Goal: Transaction & Acquisition: Purchase product/service

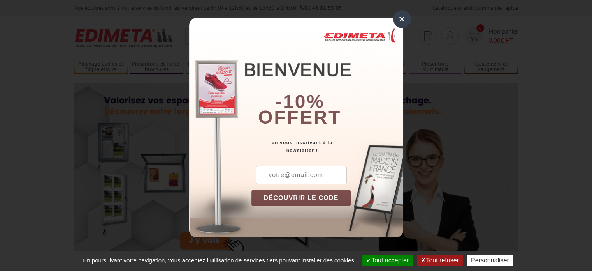
click at [397, 20] on div "×" at bounding box center [402, 19] width 18 height 18
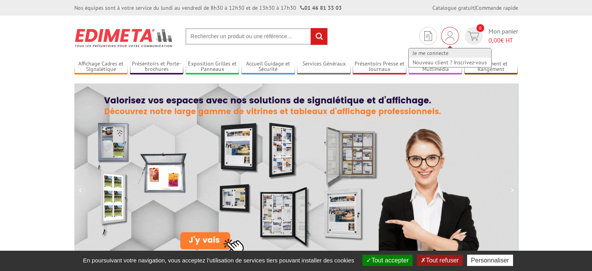
click at [438, 55] on link "Je me connecte" at bounding box center [450, 52] width 83 height 9
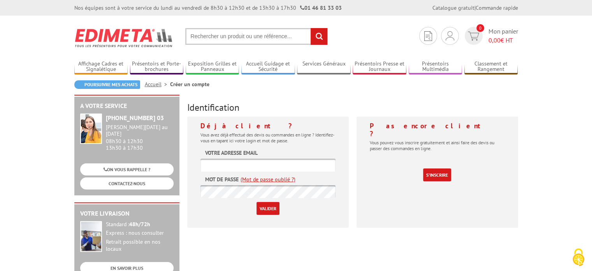
click at [234, 166] on input "text" at bounding box center [268, 165] width 135 height 13
type input "[PERSON_NAME][EMAIL_ADDRESS][DOMAIN_NAME]"
click at [266, 210] on input "Valider" at bounding box center [268, 208] width 23 height 13
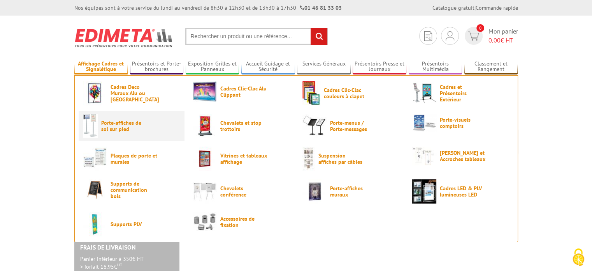
click at [110, 126] on span "Porte-affiches de sol sur pied" at bounding box center [124, 126] width 47 height 12
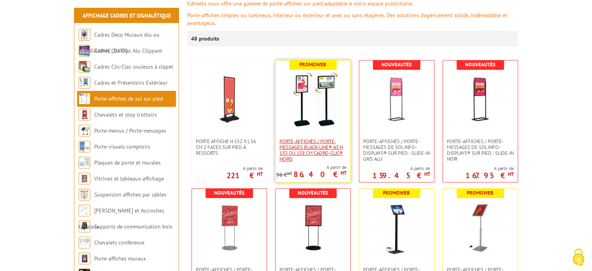
scroll to position [39, 0]
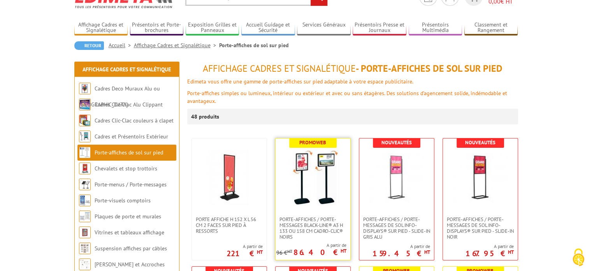
click at [329, 165] on img at bounding box center [313, 177] width 55 height 55
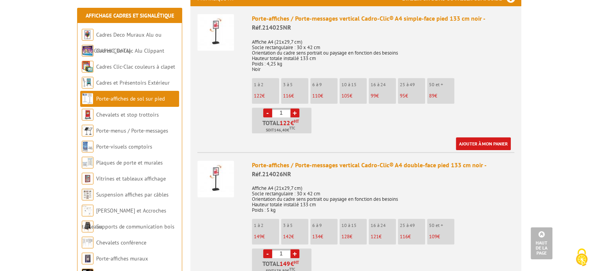
scroll to position [312, 0]
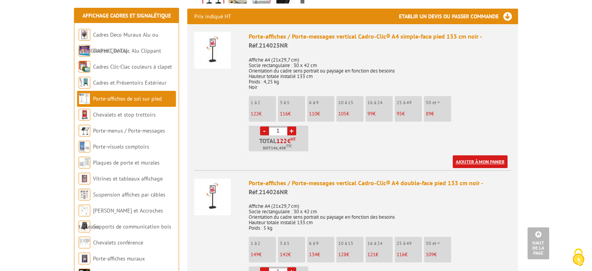
click at [481, 163] on link "Ajouter à mon panier" at bounding box center [480, 161] width 55 height 13
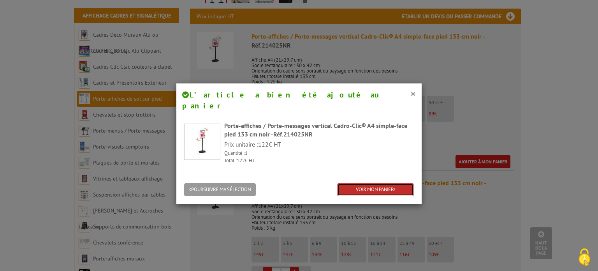
click at [360, 183] on link "VOIR MON PANIER" at bounding box center [375, 189] width 77 height 13
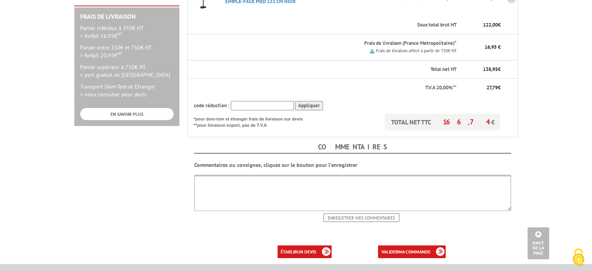
scroll to position [273, 0]
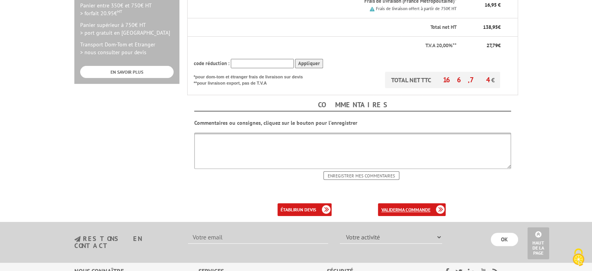
click at [415, 206] on b "ma commande" at bounding box center [414, 209] width 32 height 6
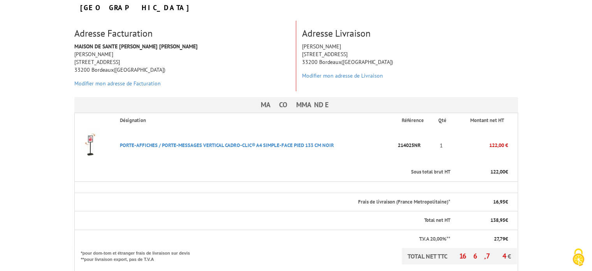
scroll to position [156, 0]
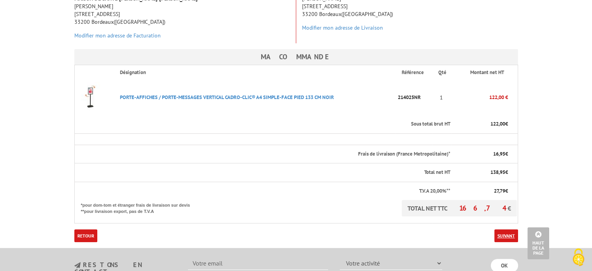
click at [503, 229] on link "Suivant" at bounding box center [507, 235] width 24 height 13
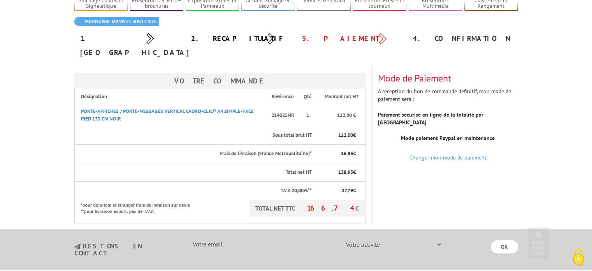
scroll to position [39, 0]
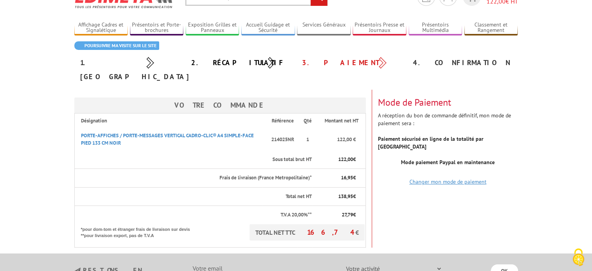
click at [443, 178] on link "Changer mon mode de paiement" at bounding box center [448, 181] width 77 height 7
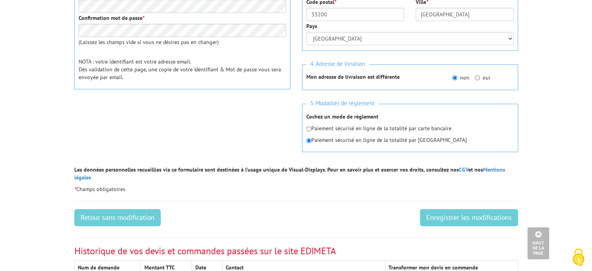
scroll to position [312, 0]
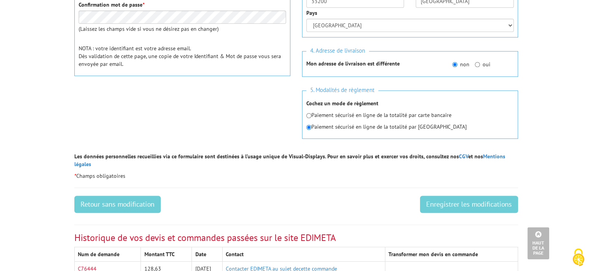
click at [312, 115] on p "Paiement sécurisé en ligne de la totalité par carte bancaire" at bounding box center [411, 115] width 208 height 8
click at [309, 115] on input "radio" at bounding box center [309, 115] width 5 height 5
radio input "true"
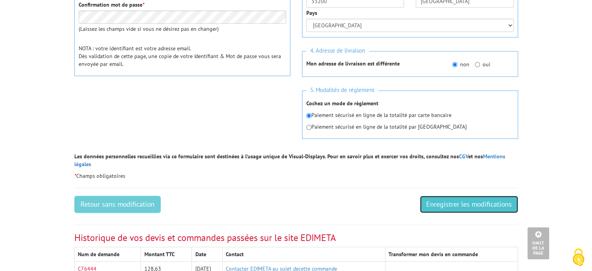
click at [491, 196] on input "Enregistrer les modifications" at bounding box center [469, 204] width 98 height 17
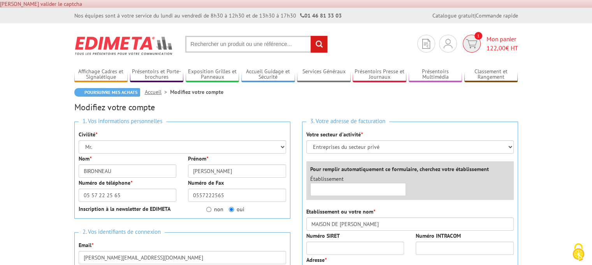
click at [507, 49] on span "122,00 € HT" at bounding box center [503, 48] width 32 height 9
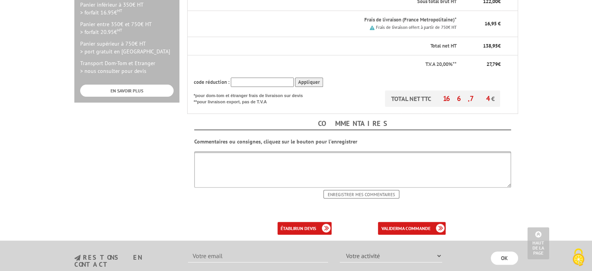
scroll to position [273, 0]
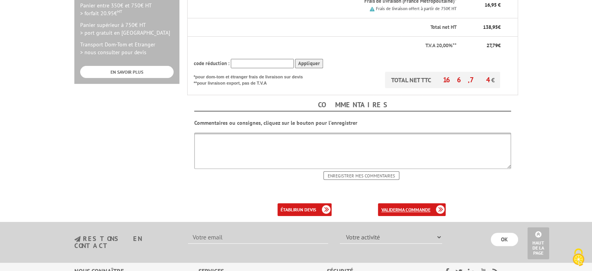
click at [404, 206] on b "ma commande" at bounding box center [414, 209] width 32 height 6
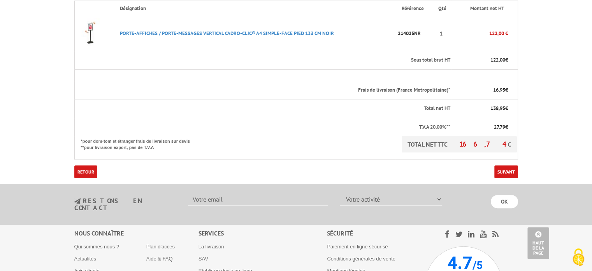
scroll to position [234, 0]
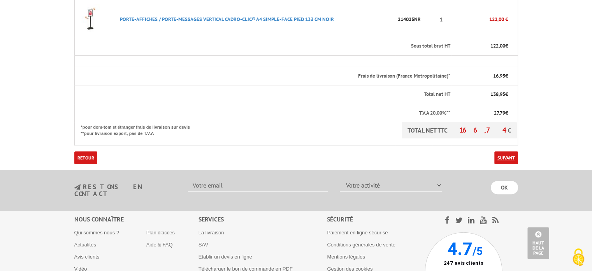
click at [502, 151] on link "Suivant" at bounding box center [507, 157] width 24 height 13
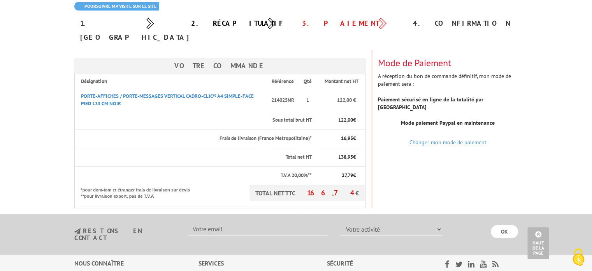
scroll to position [78, 0]
click at [458, 139] on link "Changer mon mode de paiement" at bounding box center [448, 142] width 77 height 7
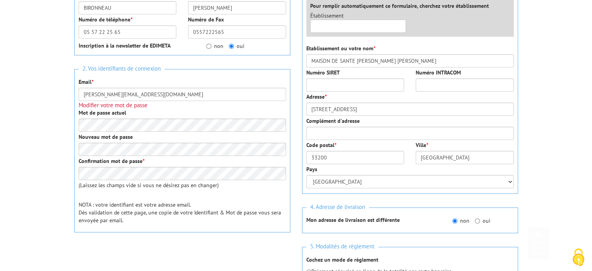
scroll to position [156, 0]
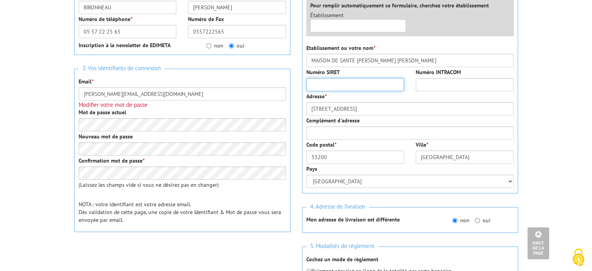
click at [336, 80] on input "Numéro SIRET" at bounding box center [356, 84] width 98 height 13
paste input "78187582800019"
type input "78187582800019"
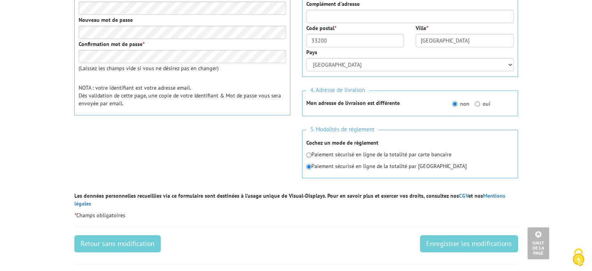
scroll to position [273, 0]
click at [433, 155] on p "Paiement sécurisé en ligne de la totalité par carte bancaire" at bounding box center [411, 154] width 208 height 8
click at [423, 155] on p "Paiement sécurisé en ligne de la totalité par carte bancaire" at bounding box center [411, 154] width 208 height 8
click at [309, 154] on input "radio" at bounding box center [309, 154] width 5 height 5
radio input "true"
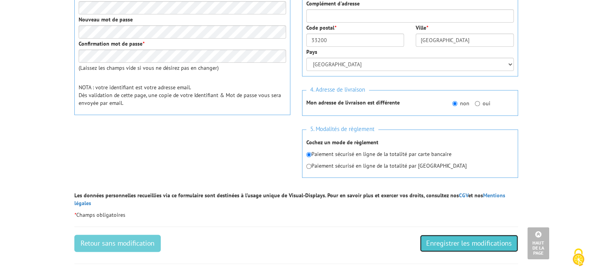
click at [459, 237] on input "Enregistrer les modifications" at bounding box center [469, 243] width 98 height 17
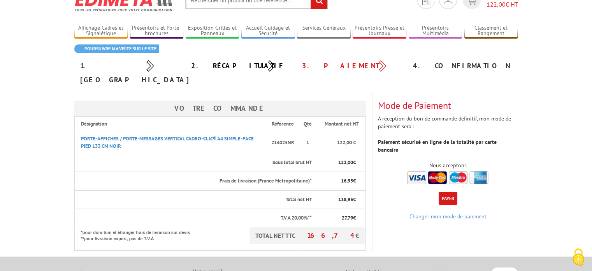
scroll to position [78, 0]
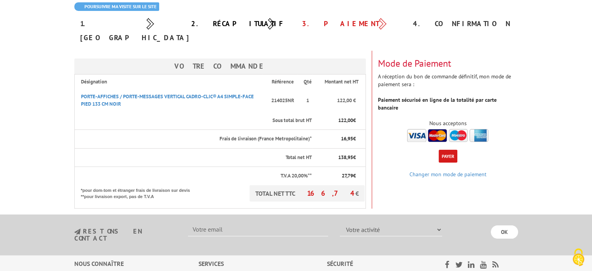
click at [445, 150] on button "Payer" at bounding box center [448, 156] width 19 height 13
